Goal: Information Seeking & Learning: Learn about a topic

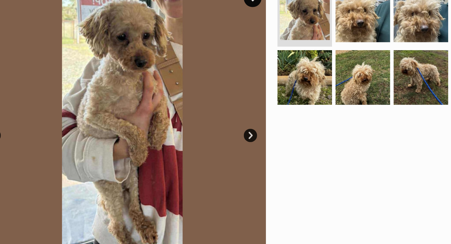
scroll to position [82, 0]
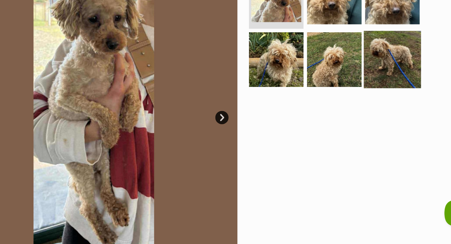
click at [364, 129] on img at bounding box center [369, 113] width 40 height 40
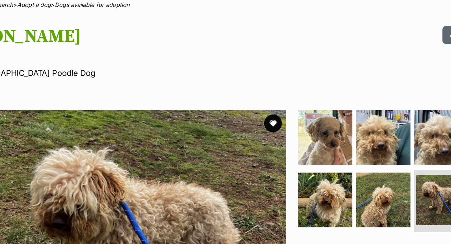
scroll to position [0, 0]
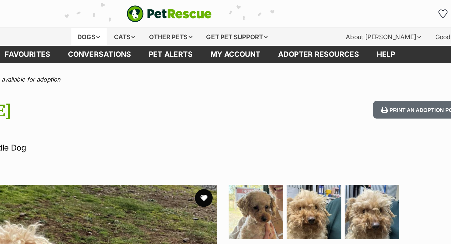
click at [167, 25] on div "Dogs" at bounding box center [168, 26] width 25 height 13
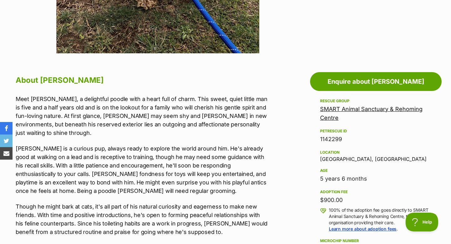
scroll to position [288, 0]
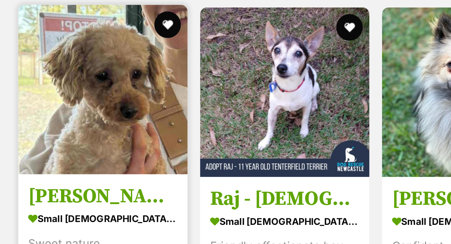
scroll to position [381, 0]
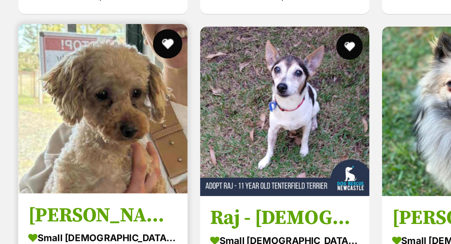
click at [179, 21] on button "favourite" at bounding box center [179, 21] width 14 height 14
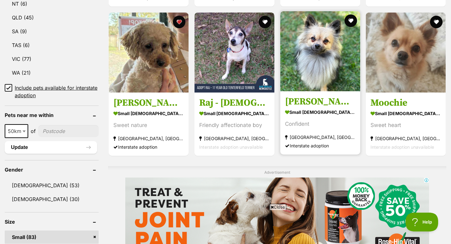
scroll to position [381, 0]
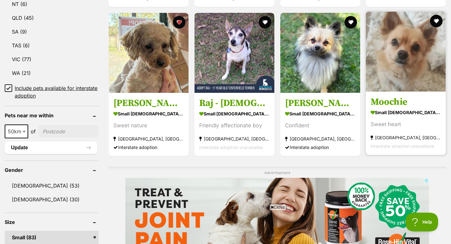
click at [410, 60] on img at bounding box center [406, 52] width 80 height 80
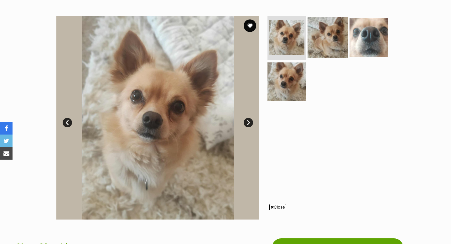
scroll to position [116, 0]
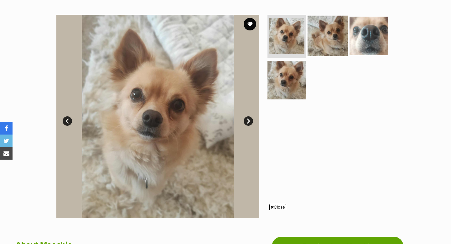
click at [327, 41] on img at bounding box center [328, 35] width 40 height 40
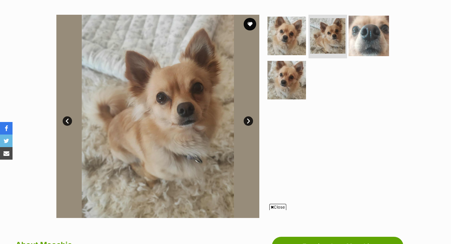
scroll to position [0, 0]
click at [363, 39] on img at bounding box center [369, 35] width 40 height 40
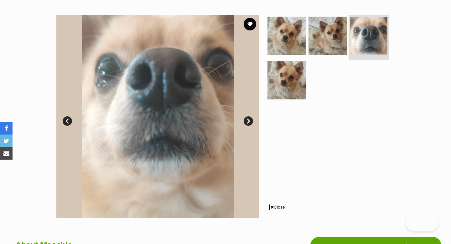
click at [363, 39] on img at bounding box center [368, 35] width 37 height 37
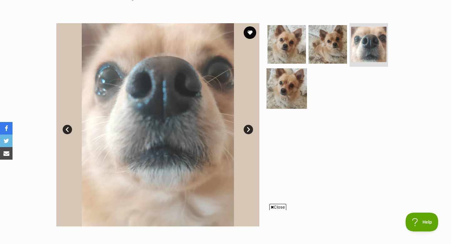
click at [278, 81] on img at bounding box center [287, 88] width 40 height 40
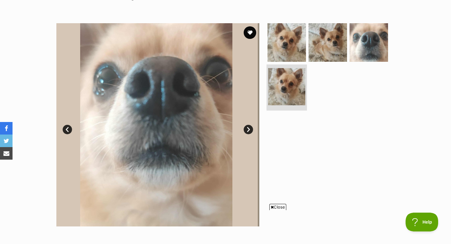
click at [278, 81] on img at bounding box center [286, 86] width 37 height 37
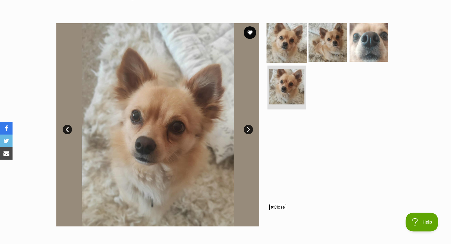
click at [293, 49] on img at bounding box center [287, 42] width 40 height 40
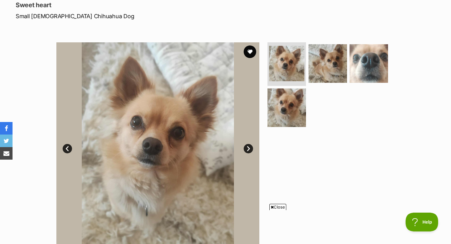
scroll to position [89, 0]
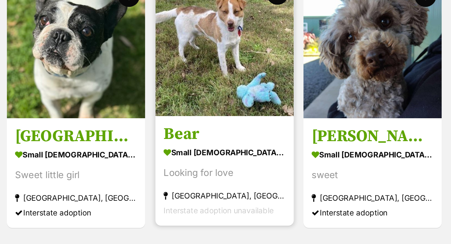
scroll to position [661, 0]
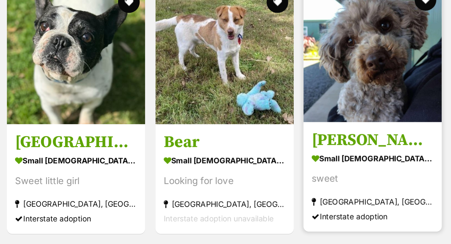
click at [397, 39] on img at bounding box center [406, 31] width 80 height 80
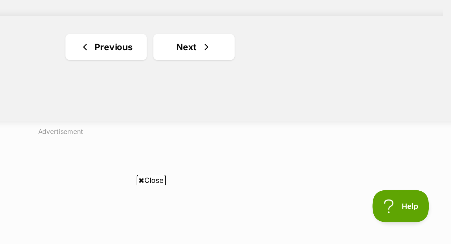
scroll to position [1162, 0]
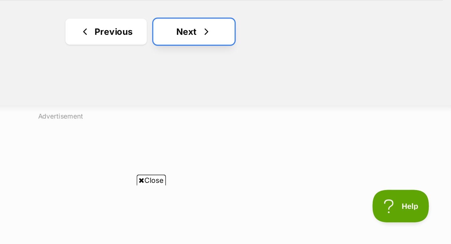
click at [302, 122] on link "Next" at bounding box center [302, 121] width 47 height 15
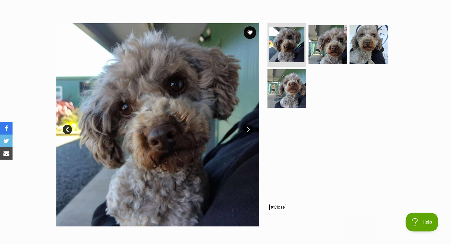
scroll to position [105, 0]
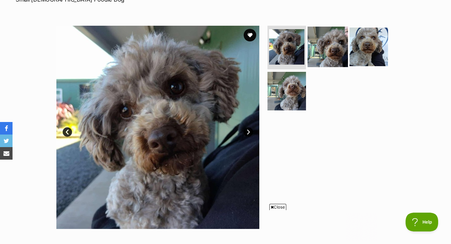
click at [325, 58] on img at bounding box center [328, 46] width 40 height 40
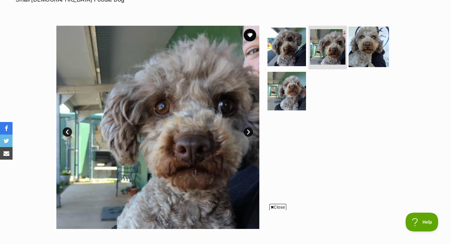
click at [367, 48] on img at bounding box center [369, 46] width 40 height 40
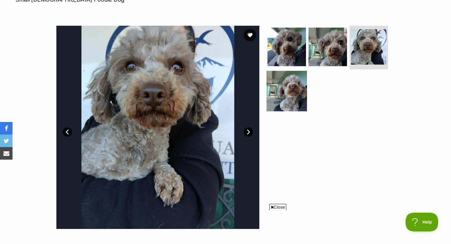
click at [291, 89] on img at bounding box center [287, 91] width 40 height 40
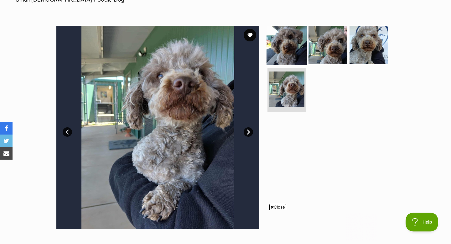
click at [288, 53] on img at bounding box center [287, 44] width 40 height 40
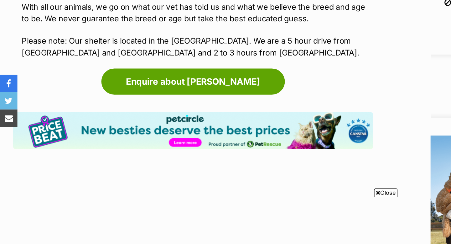
scroll to position [0, 0]
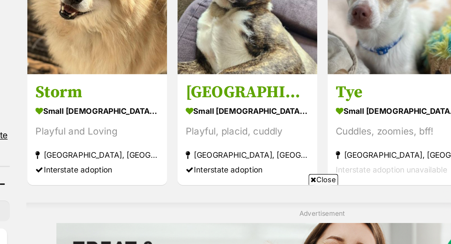
scroll to position [291, 0]
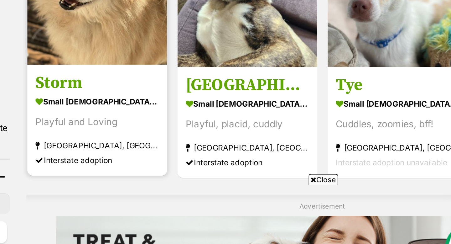
click at [165, 132] on img at bounding box center [149, 101] width 80 height 80
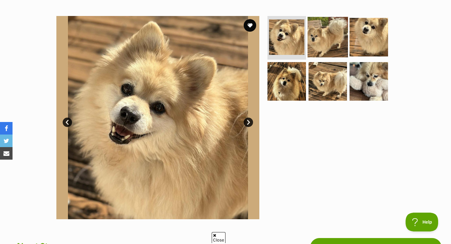
click at [336, 38] on img at bounding box center [328, 37] width 40 height 40
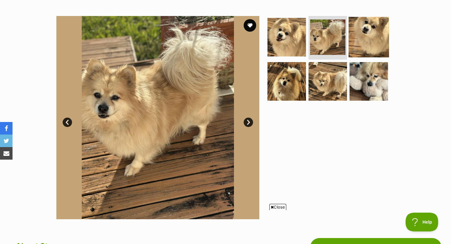
click at [363, 42] on img at bounding box center [369, 37] width 40 height 40
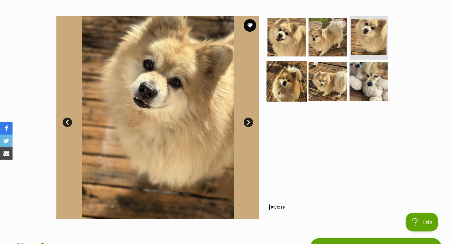
click at [272, 80] on img at bounding box center [287, 81] width 40 height 40
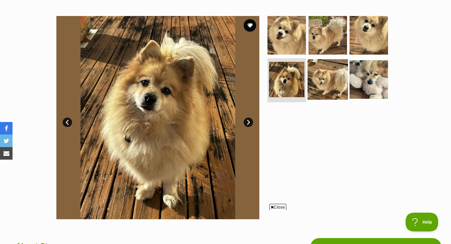
click at [325, 84] on img at bounding box center [328, 79] width 40 height 40
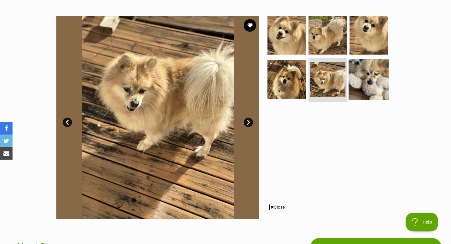
click at [365, 81] on img at bounding box center [369, 79] width 40 height 40
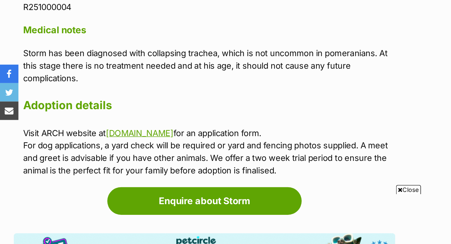
scroll to position [557, 0]
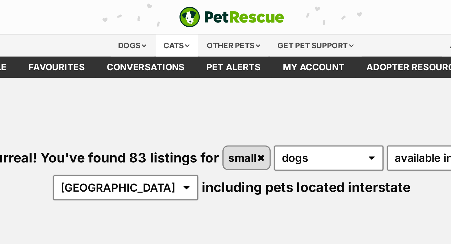
click at [191, 25] on div "Cats" at bounding box center [194, 26] width 24 height 13
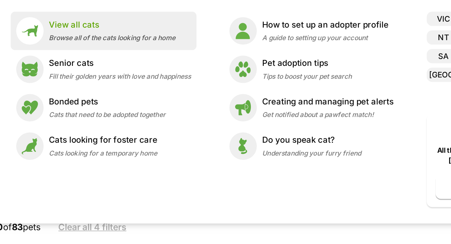
click at [103, 68] on p "View all cats" at bounding box center [118, 67] width 72 height 7
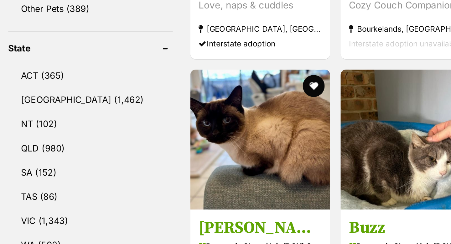
scroll to position [217, 0]
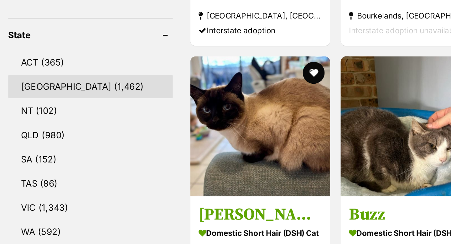
click at [37, 149] on link "[GEOGRAPHIC_DATA] (1,462)" at bounding box center [52, 153] width 94 height 13
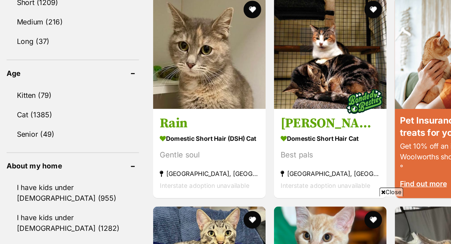
scroll to position [556, 0]
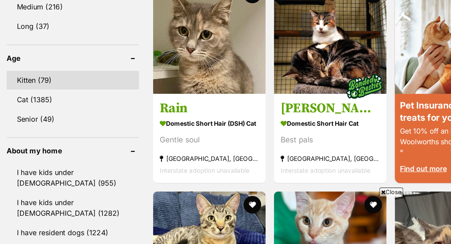
click at [33, 128] on link "Kitten (79)" at bounding box center [52, 127] width 94 height 13
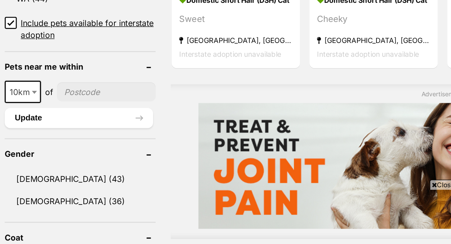
click at [24, 148] on span at bounding box center [24, 149] width 6 height 14
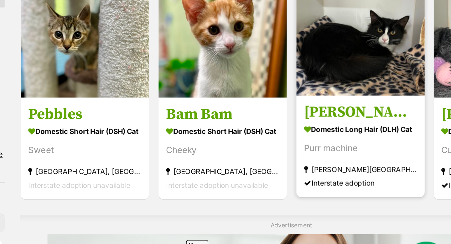
click at [299, 120] on img at bounding box center [320, 102] width 80 height 80
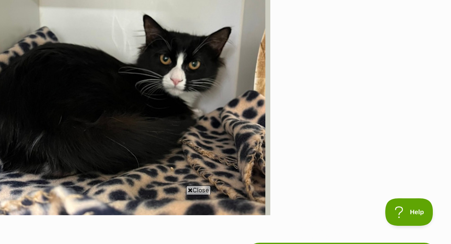
scroll to position [112, 0]
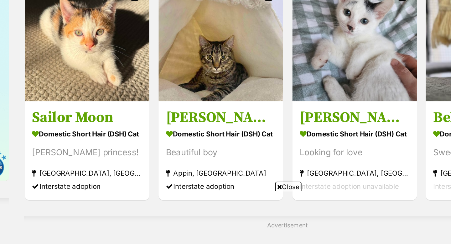
scroll to position [904, 0]
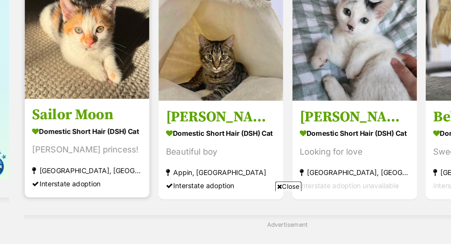
click at [162, 124] on img at bounding box center [149, 111] width 80 height 80
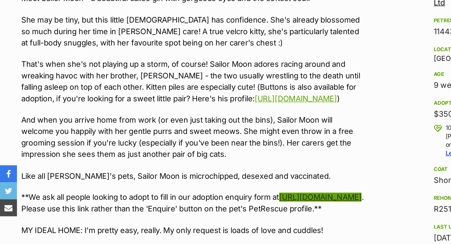
scroll to position [396, 0]
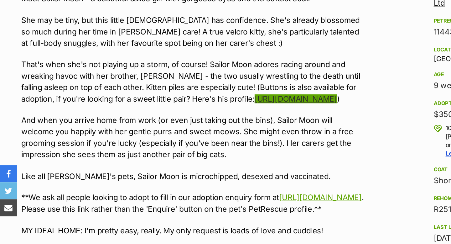
click at [188, 76] on link "https://www.petrescue.com.au/listings/1144303" at bounding box center [218, 73] width 61 height 7
